Goal: Obtain resource: Download file/media

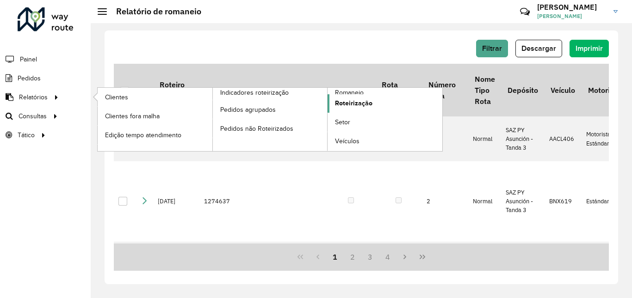
click at [353, 103] on span "Roteirização" at bounding box center [353, 103] width 37 height 10
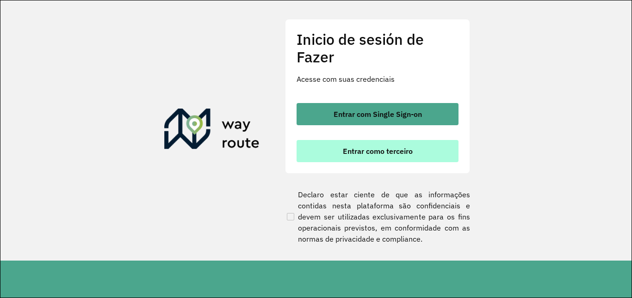
click at [376, 153] on font "Entrar como terceiro" at bounding box center [378, 151] width 70 height 9
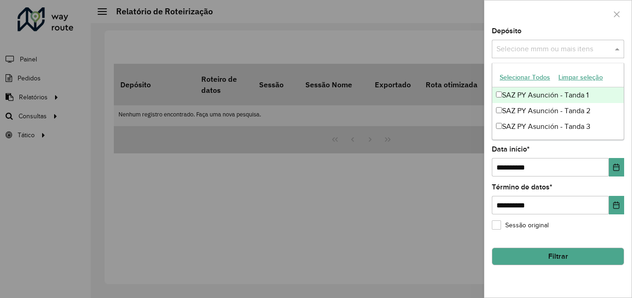
click at [512, 44] on input "text" at bounding box center [553, 49] width 118 height 11
click at [520, 97] on font "SAZ PY Asunción - Tanda 1" at bounding box center [545, 95] width 86 height 8
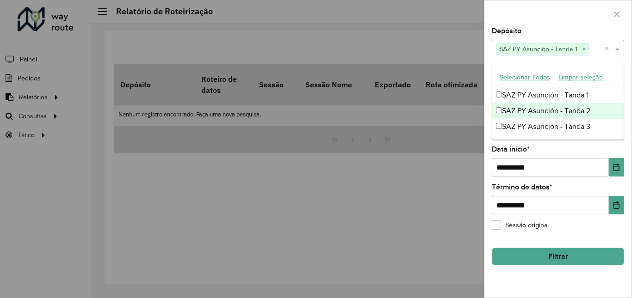
click at [520, 108] on font "SAZ PY Asunción - Tanda 2" at bounding box center [546, 111] width 88 height 8
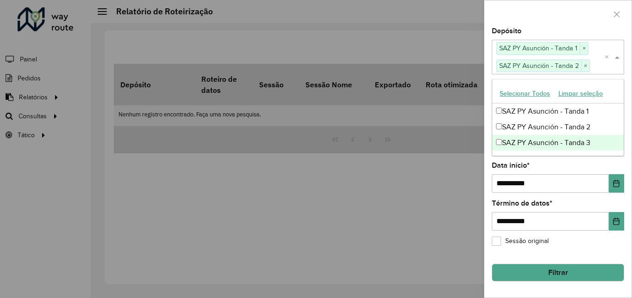
click at [514, 137] on div "SAZ PY Asunción - Tanda 3" at bounding box center [557, 143] width 131 height 16
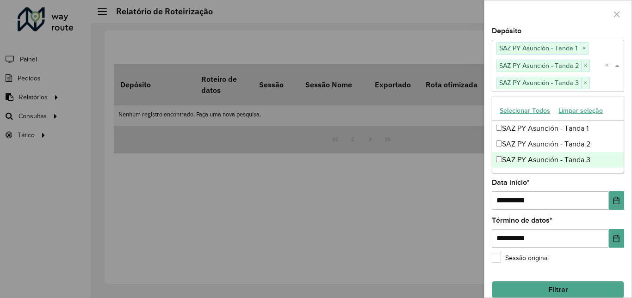
scroll to position [12, 0]
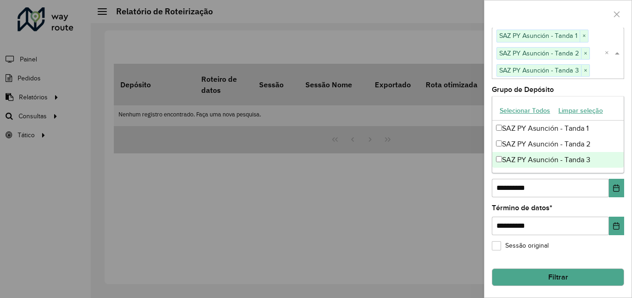
click at [537, 269] on button "Filtrar" at bounding box center [557, 278] width 132 height 18
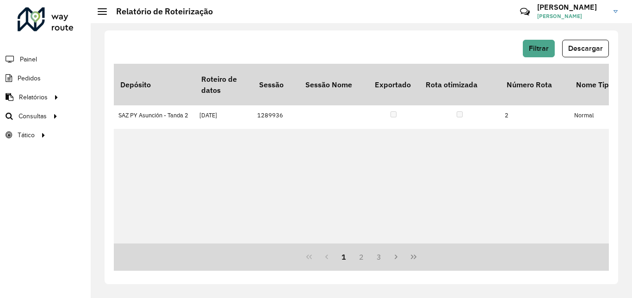
scroll to position [0, 0]
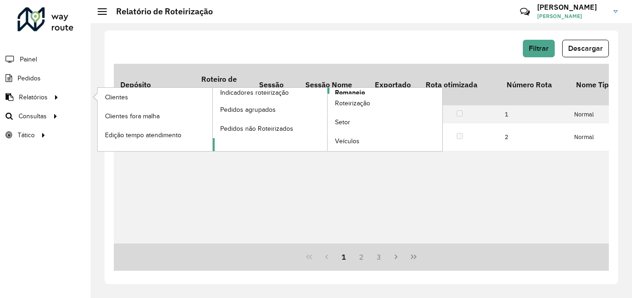
click at [356, 93] on span "Romaneio" at bounding box center [350, 93] width 30 height 10
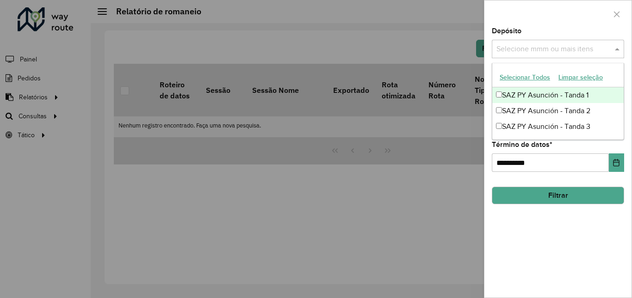
click at [534, 52] on input "text" at bounding box center [553, 49] width 118 height 11
click at [488, 95] on div "**********" at bounding box center [557, 163] width 147 height 270
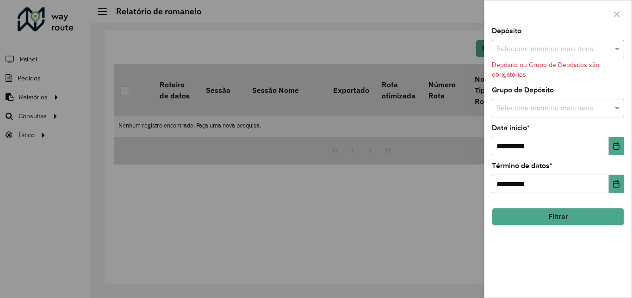
click at [498, 95] on label "Grupo de Depósito" at bounding box center [522, 90] width 62 height 11
click at [502, 35] on font "Depósito" at bounding box center [506, 31] width 30 height 8
click at [510, 51] on input "text" at bounding box center [553, 49] width 118 height 11
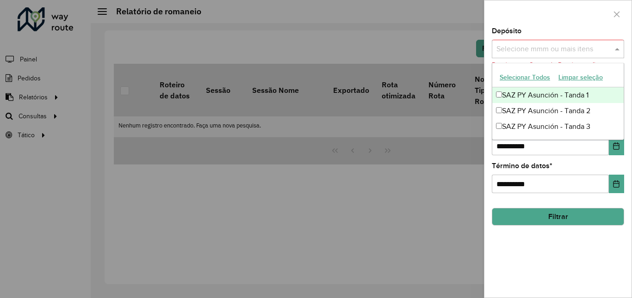
click at [506, 93] on font "SAZ PY Asunción - Tanda 1" at bounding box center [545, 95] width 86 height 8
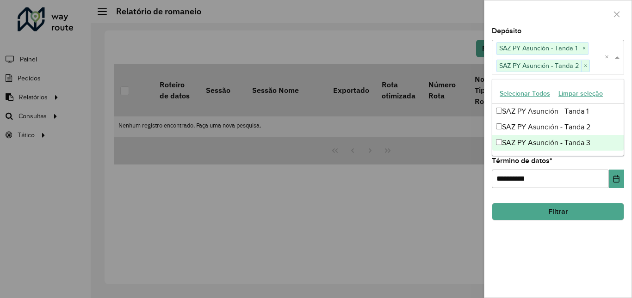
click at [505, 140] on font "SAZ PY Asunción - Tanda 3" at bounding box center [546, 143] width 88 height 8
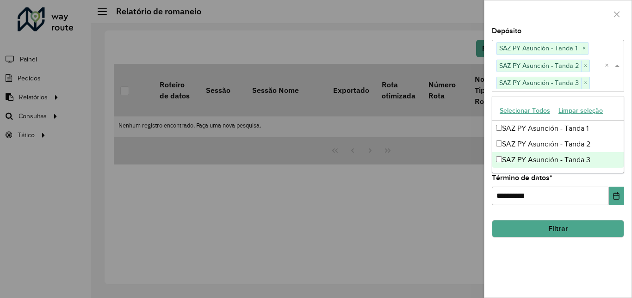
click at [569, 228] on button "Filtrar" at bounding box center [557, 229] width 132 height 18
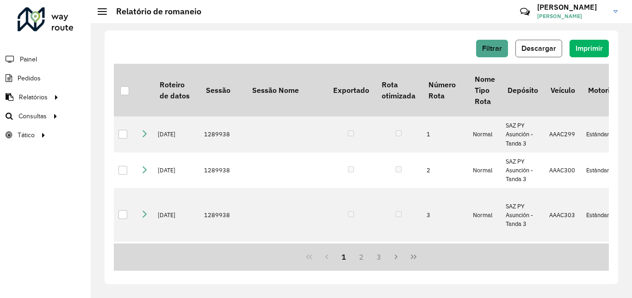
click at [542, 49] on span "Descargar" at bounding box center [538, 48] width 35 height 8
